Goal: Information Seeking & Learning: Learn about a topic

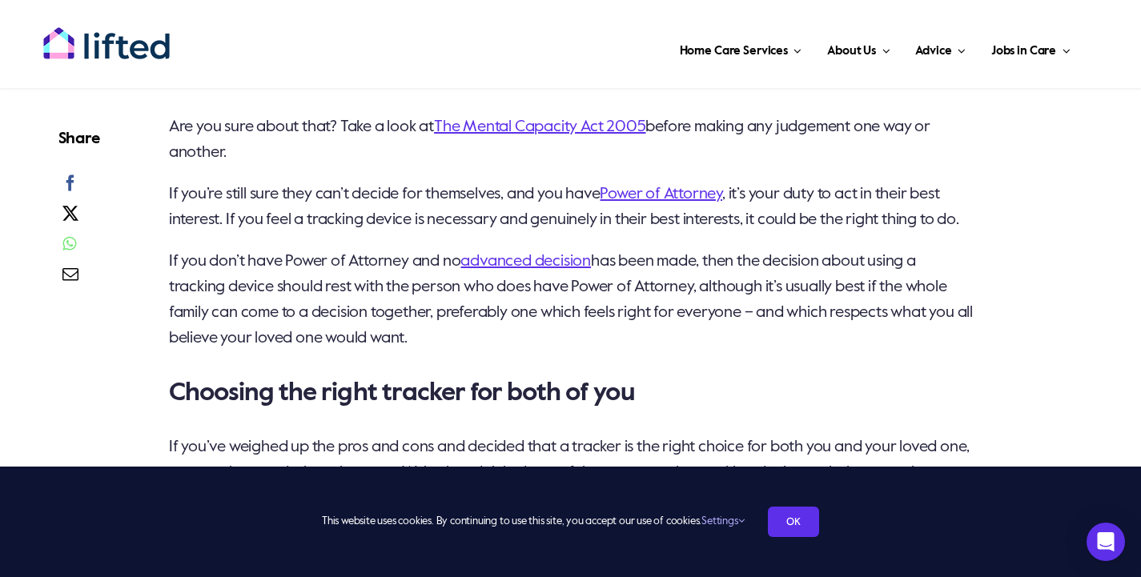
scroll to position [3146, 0]
click at [532, 124] on link "The Mental Capacity Act 2005" at bounding box center [539, 126] width 211 height 16
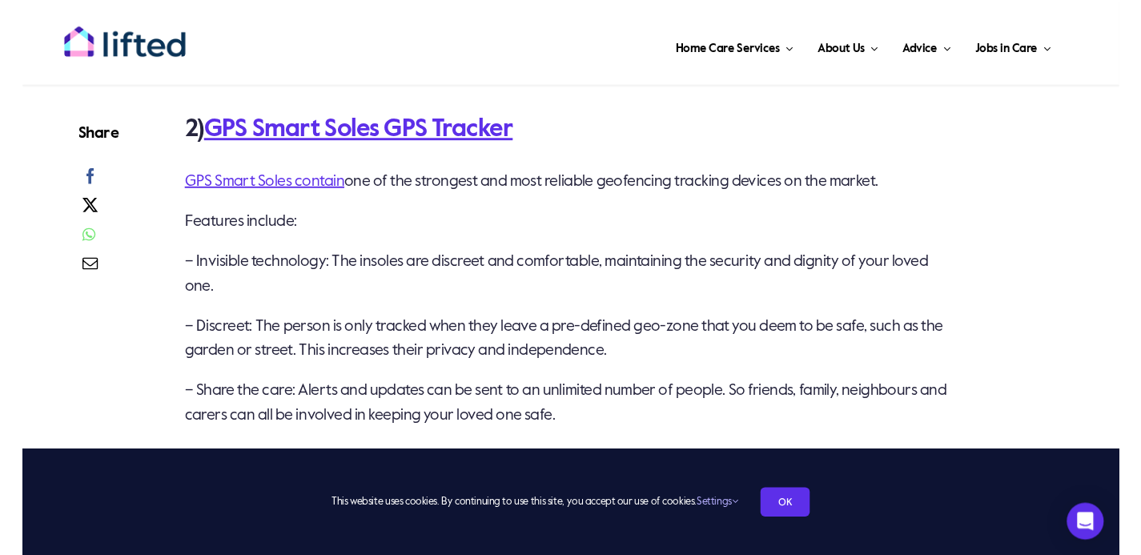
scroll to position [3904, 0]
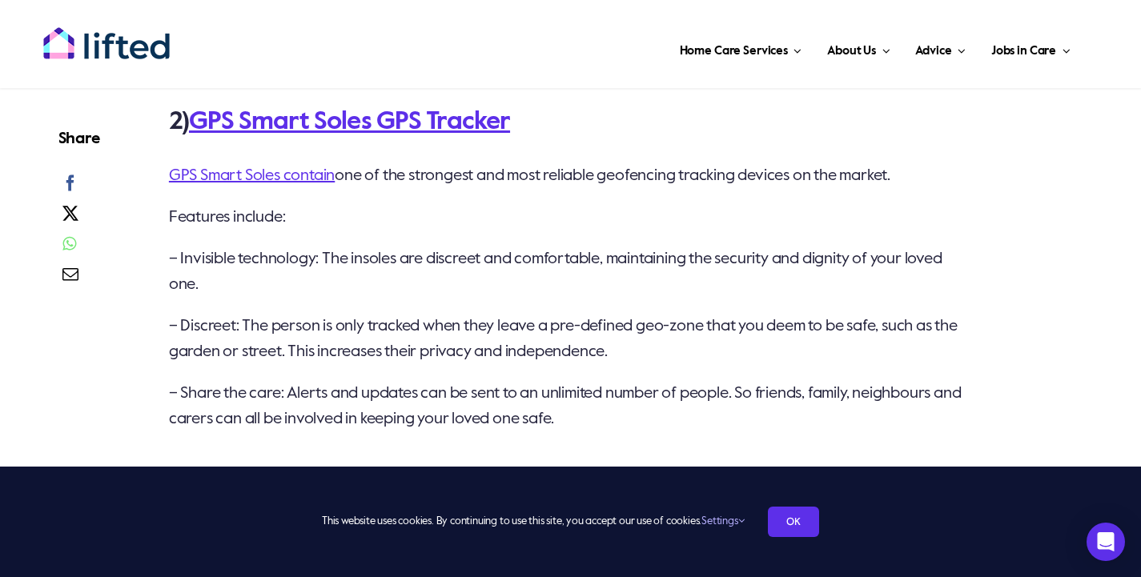
click at [298, 184] on link "GPS Smart Soles contain" at bounding box center [252, 176] width 166 height 16
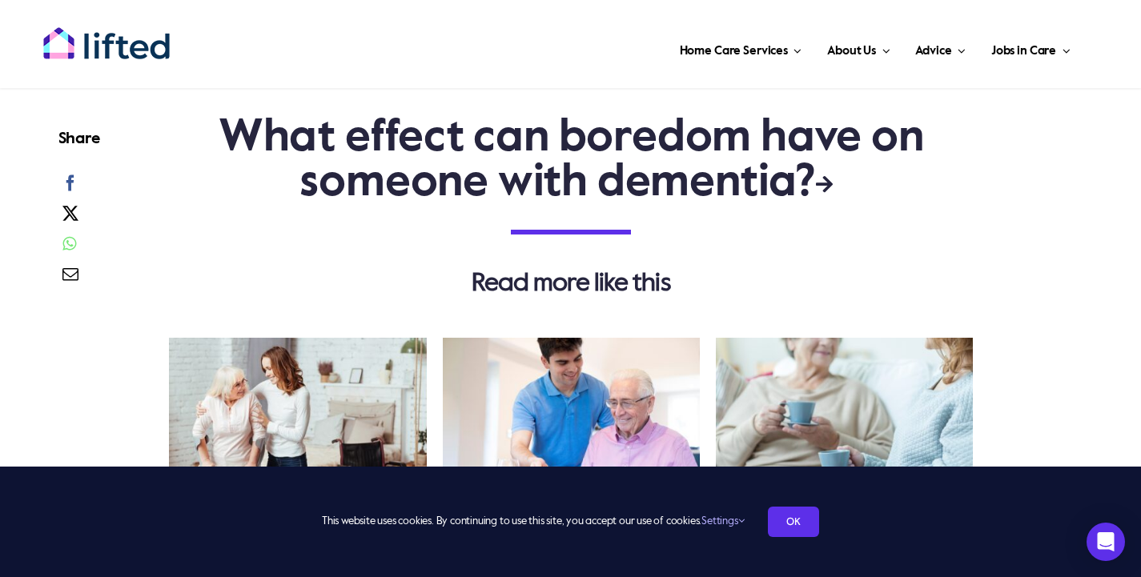
scroll to position [2670, 0]
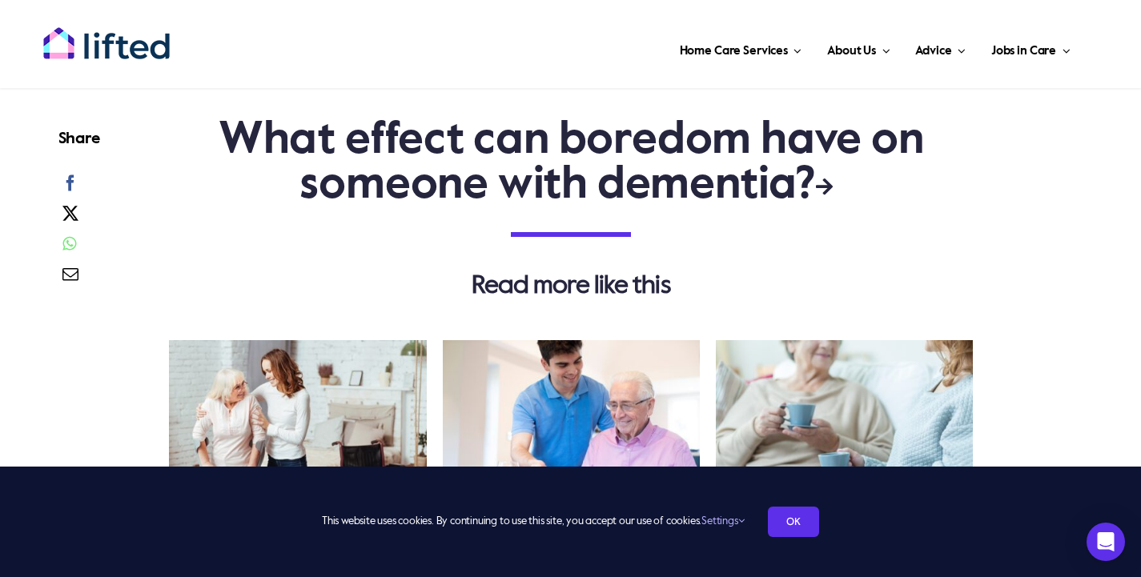
click at [592, 195] on link "What effect can boredom have on someone with dementia?" at bounding box center [571, 163] width 705 height 90
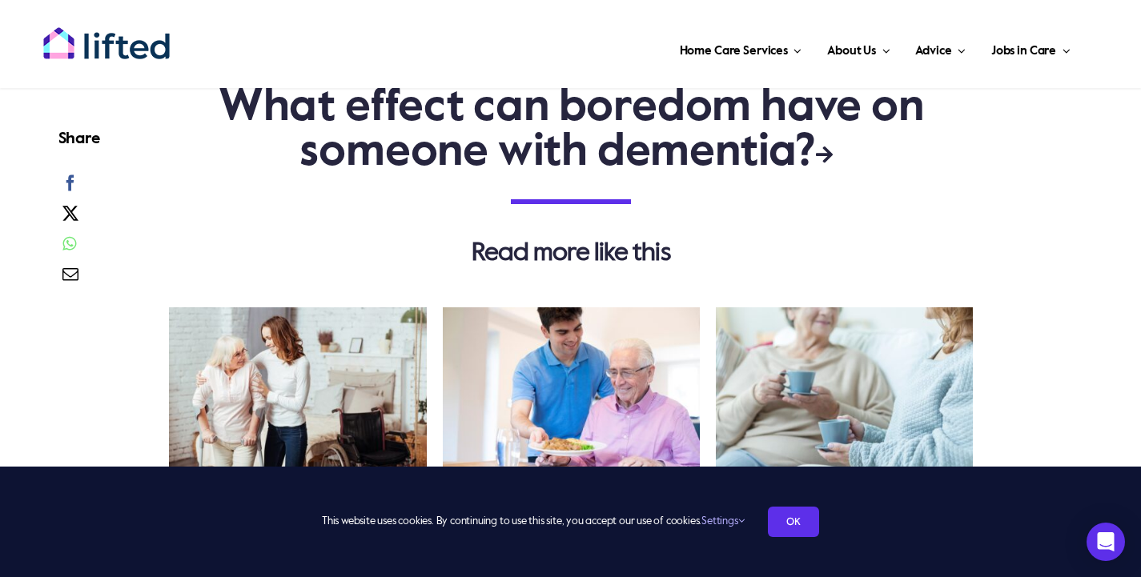
scroll to position [2606, 0]
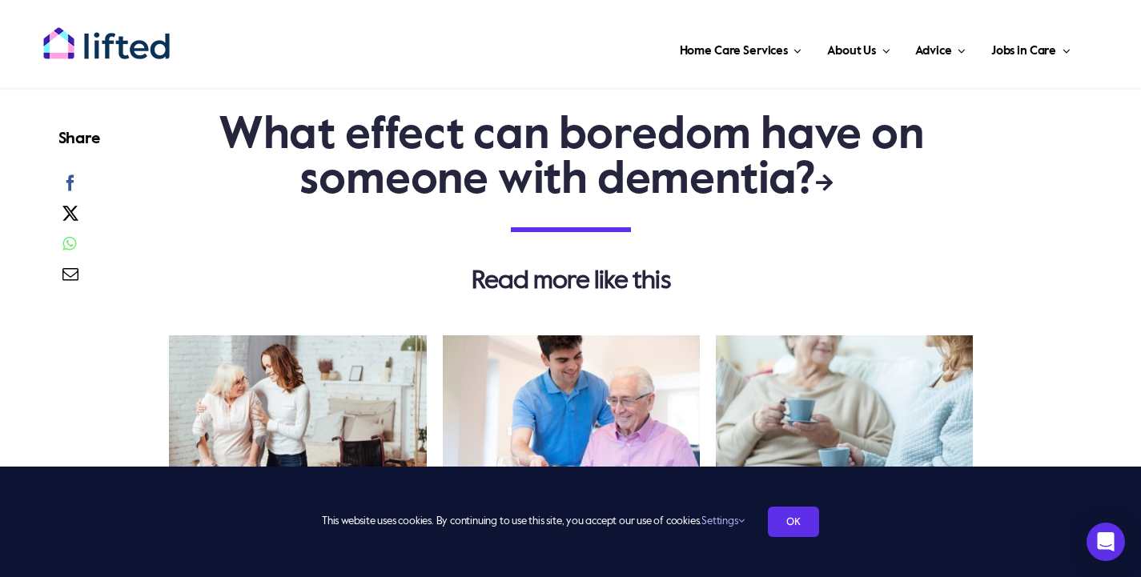
click at [676, 171] on link "What effect can boredom have on someone with dementia?" at bounding box center [571, 159] width 705 height 90
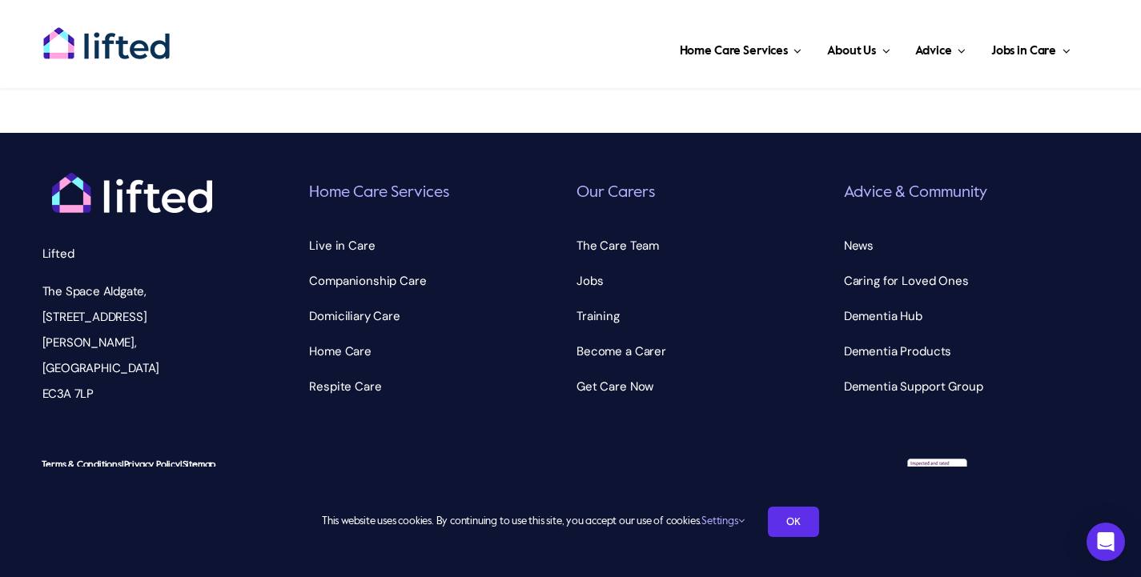
scroll to position [3313, 0]
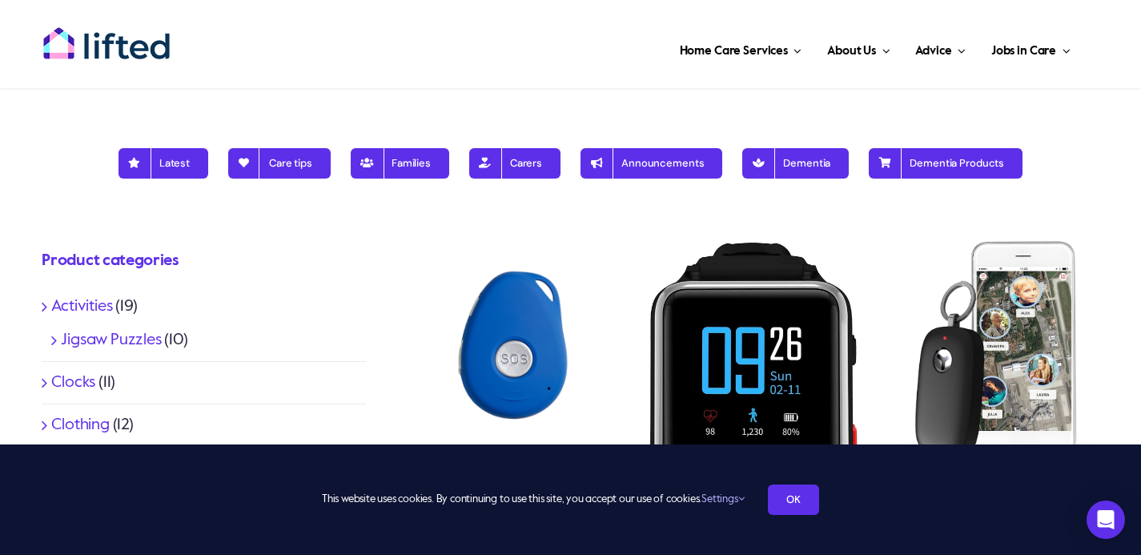
scroll to position [335, 0]
